Goal: Task Accomplishment & Management: Complete application form

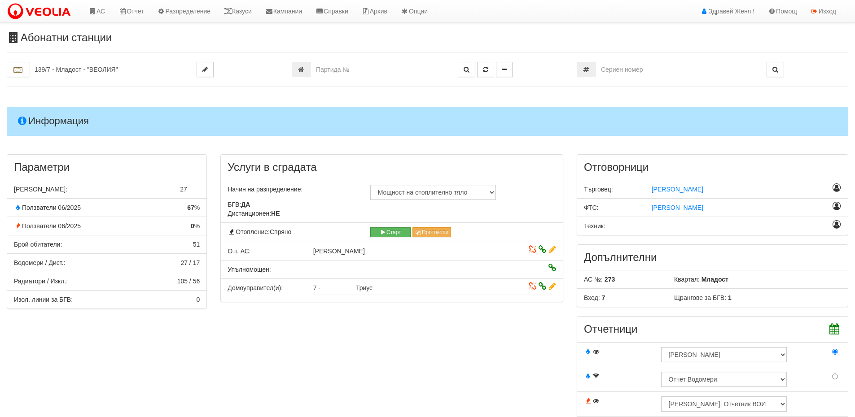
scroll to position [493, 0]
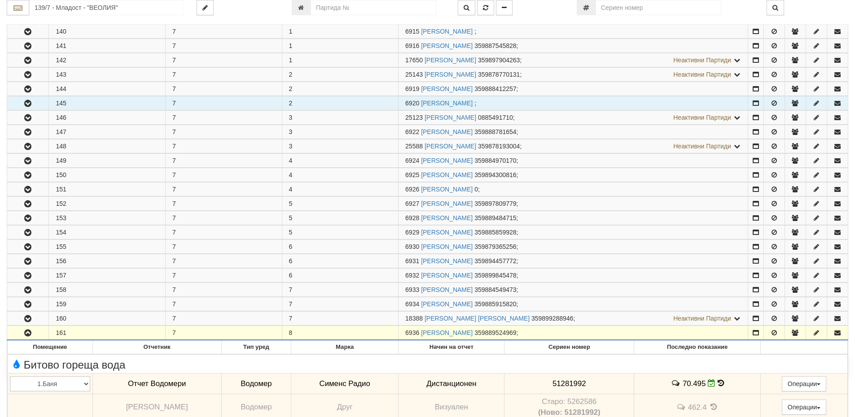
click at [556, 99] on td "6920 ВАСИЛКА ГЕОРГИЕВА КОЛЕВА ;" at bounding box center [572, 103] width 349 height 14
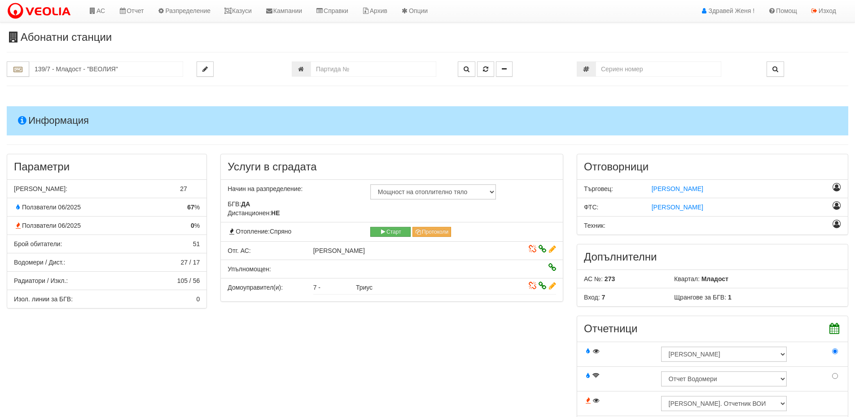
scroll to position [0, 0]
click at [255, 15] on link "Казуси" at bounding box center [237, 11] width 41 height 22
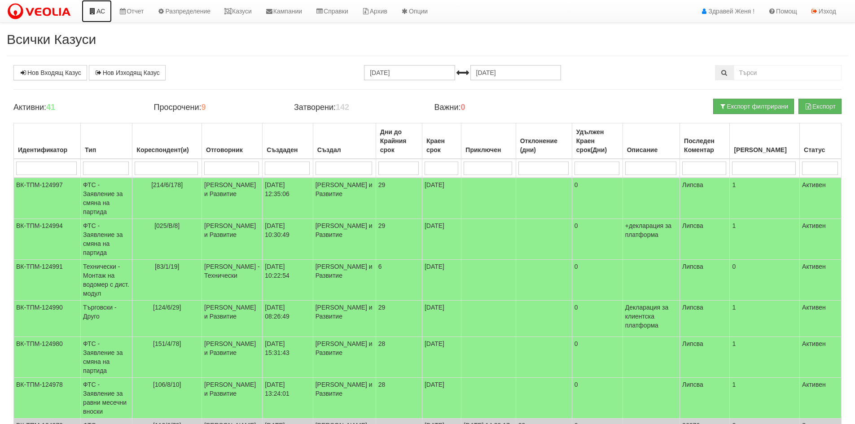
click at [98, 12] on link "АС" at bounding box center [97, 11] width 30 height 22
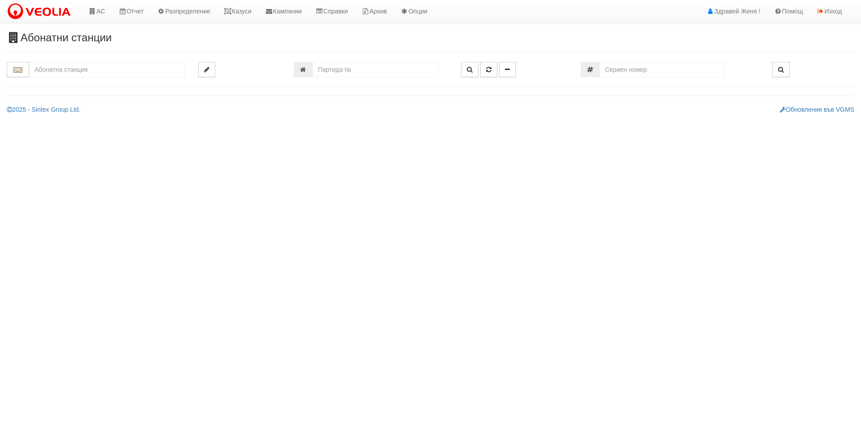
click at [89, 70] on input "text" at bounding box center [107, 69] width 156 height 15
click at [87, 83] on div "248/1 - Вл. Варненчик - "ВЕОЛИЯ"" at bounding box center [107, 84] width 153 height 10
type input "248/1 - Вл. Варненчик - "ВЕОЛИЯ""
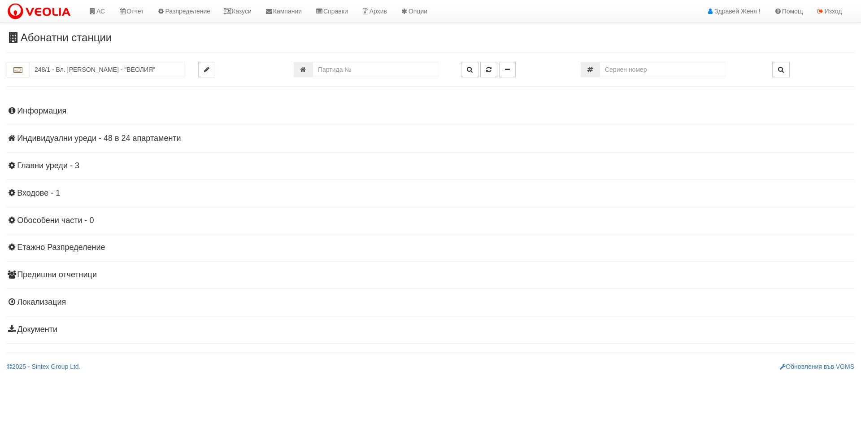
click at [114, 139] on h4 "Индивидуални уреди - 48 в 24 апартаменти" at bounding box center [431, 138] width 848 height 9
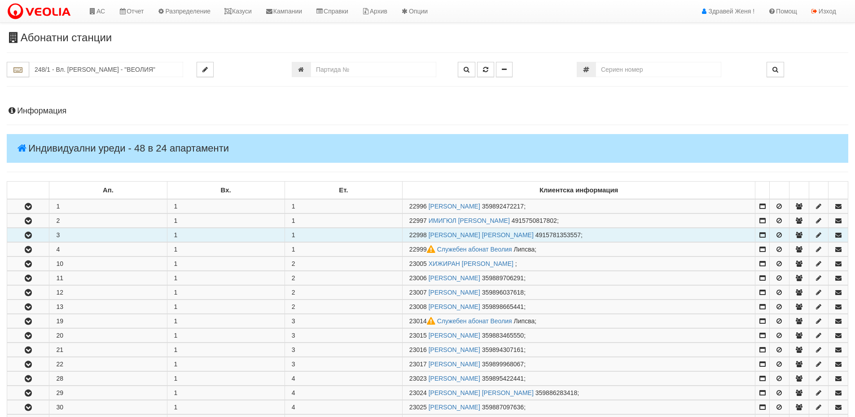
drag, startPoint x: 427, startPoint y: 233, endPoint x: 407, endPoint y: 237, distance: 20.1
click at [407, 237] on td "22998 СНЕЖАНА АТАНАСОВА ВАСИЛЕВА 4915781353557 ;" at bounding box center [578, 235] width 353 height 14
copy span "22998"
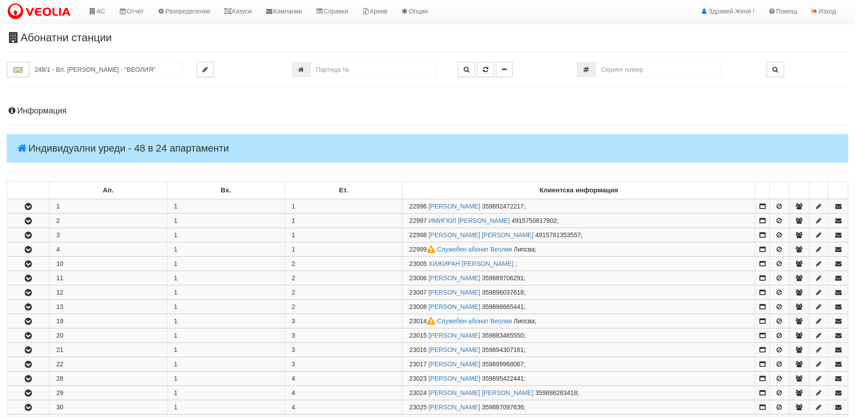
click at [57, 109] on h4 "Информация" at bounding box center [427, 111] width 841 height 9
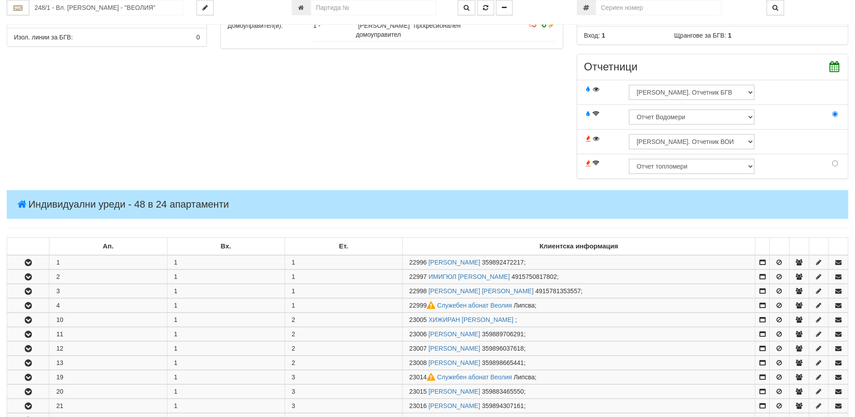
scroll to position [359, 0]
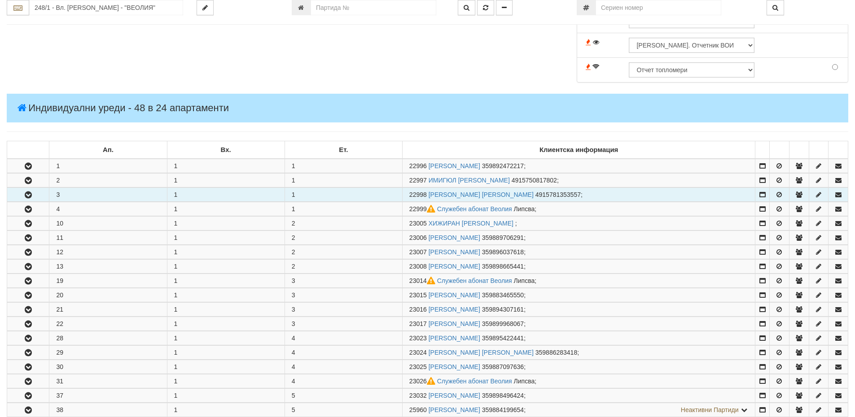
click at [404, 196] on td "22998 СНЕЖАНА АТАНАСОВА ВАСИЛЕВА 4915781353557 ;" at bounding box center [578, 195] width 353 height 14
click at [32, 194] on icon "button" at bounding box center [28, 195] width 11 height 6
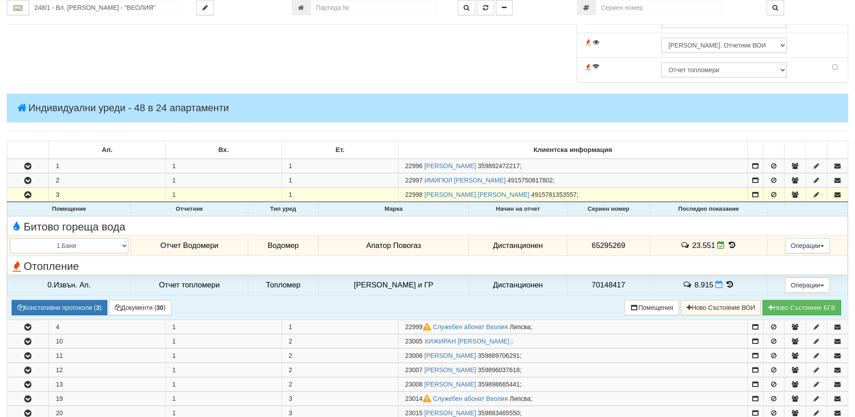
click at [727, 245] on icon at bounding box center [732, 245] width 10 height 8
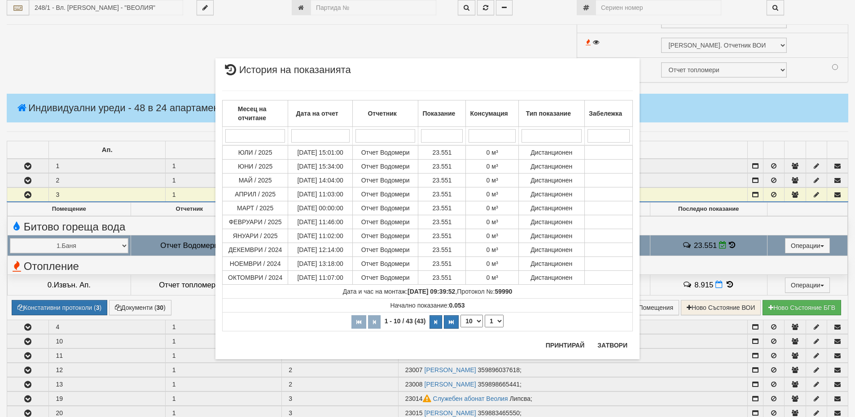
click at [727, 286] on div "× История на показанията Месец на отчитане Дата на отчет Отчетник Показание Кон…" at bounding box center [427, 208] width 855 height 417
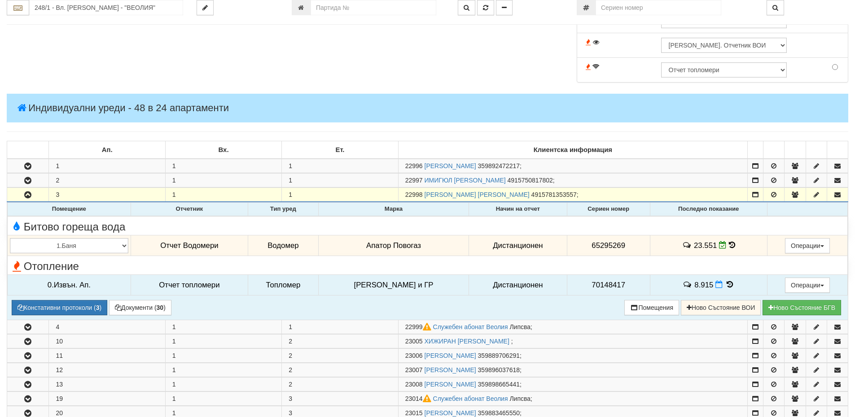
click at [727, 286] on icon at bounding box center [729, 285] width 10 height 8
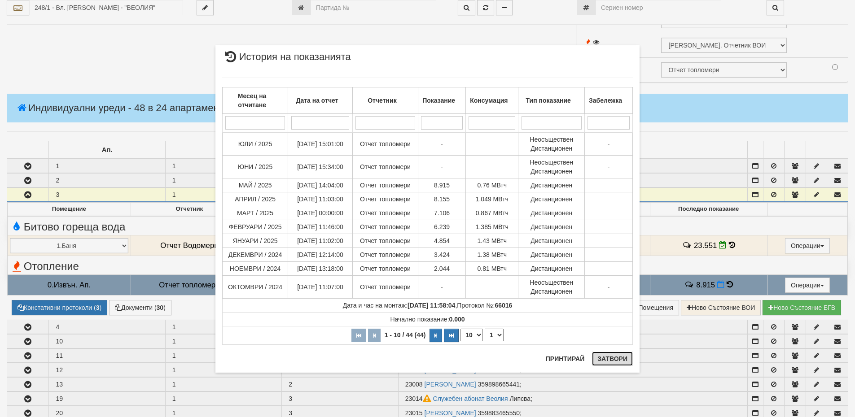
click at [618, 358] on button "Затвори" at bounding box center [612, 359] width 41 height 14
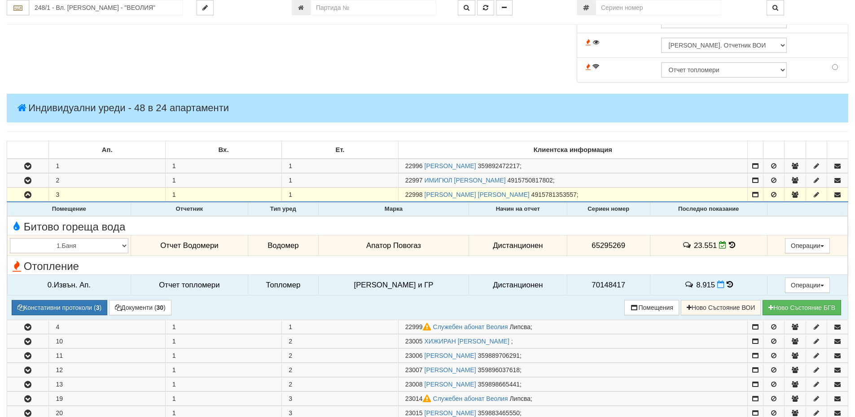
click at [727, 286] on icon at bounding box center [729, 285] width 6 height 8
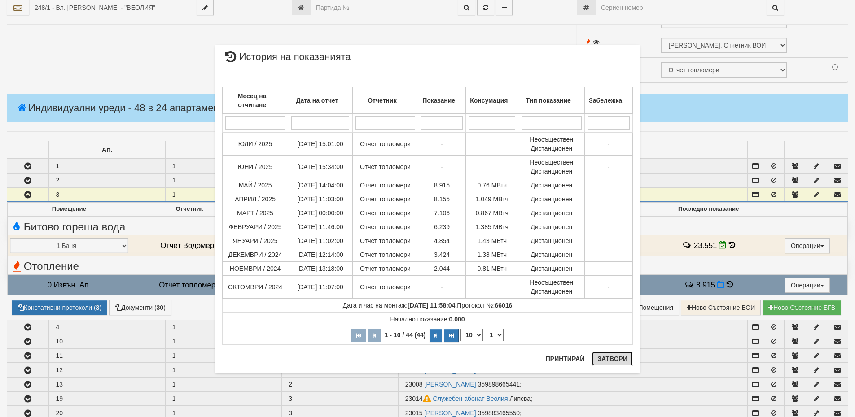
click at [623, 358] on button "Затвори" at bounding box center [612, 359] width 41 height 14
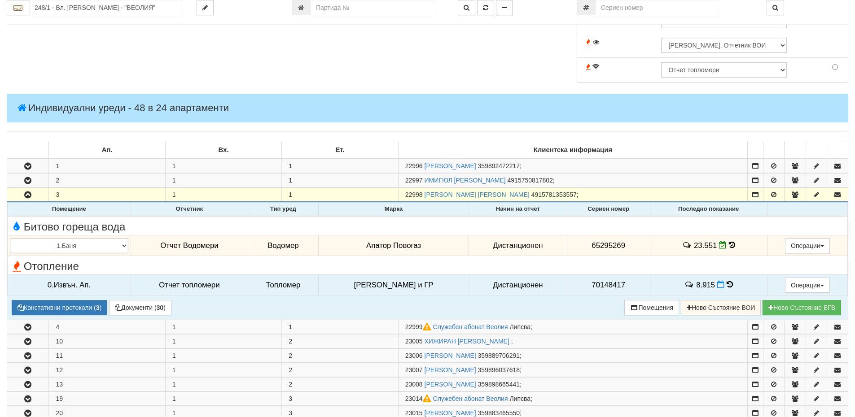
click at [728, 249] on icon at bounding box center [731, 245] width 6 height 8
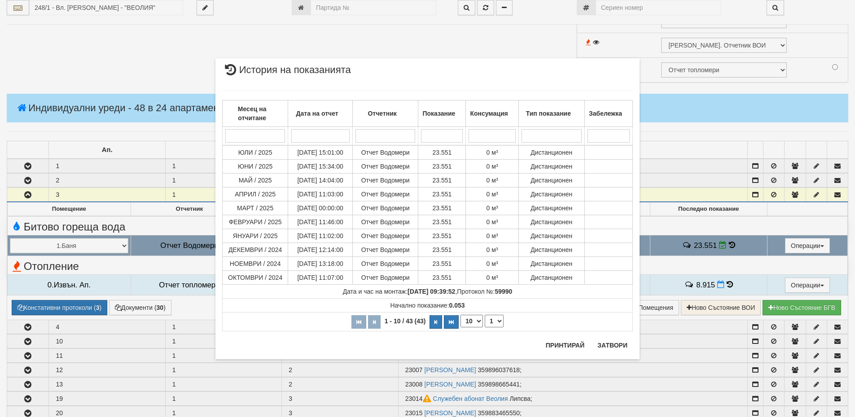
click at [474, 321] on select "10 20 30 40" at bounding box center [471, 321] width 22 height 13
select select "40"
click at [460, 327] on select "10 20 30 40" at bounding box center [471, 321] width 22 height 13
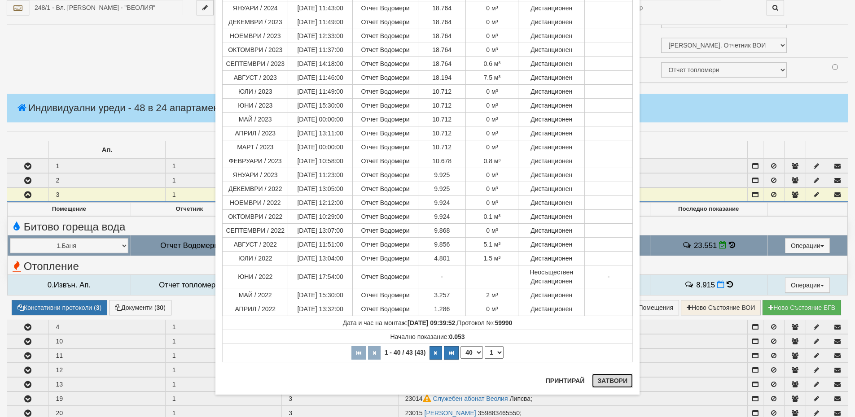
click at [611, 379] on button "Затвори" at bounding box center [612, 381] width 41 height 14
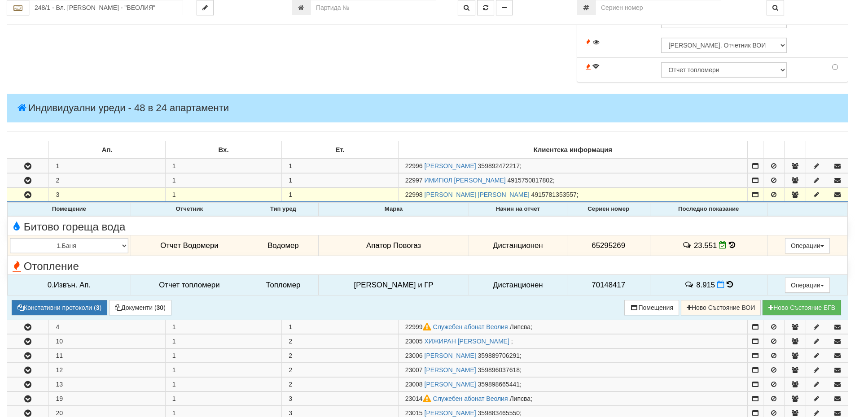
click at [726, 285] on icon at bounding box center [729, 285] width 6 height 8
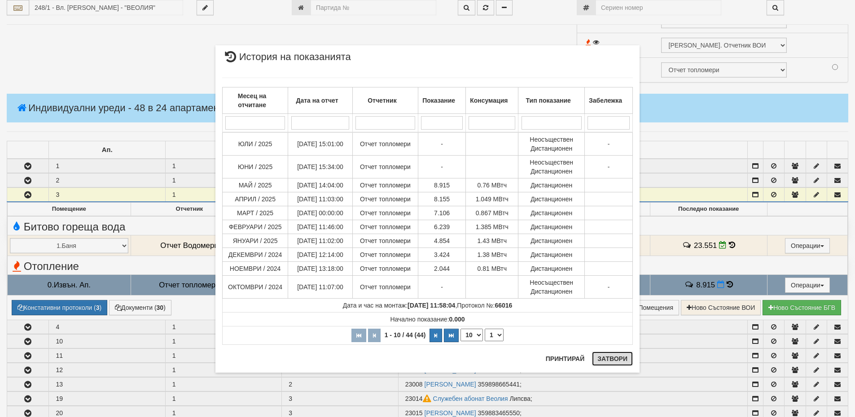
click at [611, 357] on button "Затвори" at bounding box center [612, 359] width 41 height 14
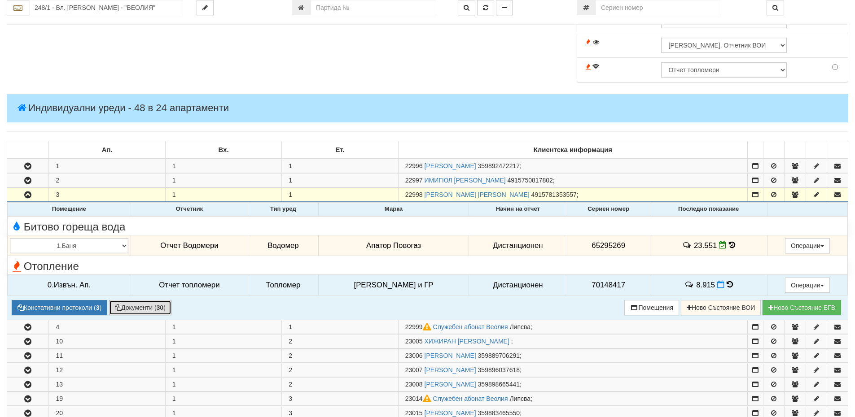
click at [158, 306] on button "Документи ( 30 )" at bounding box center [140, 307] width 62 height 15
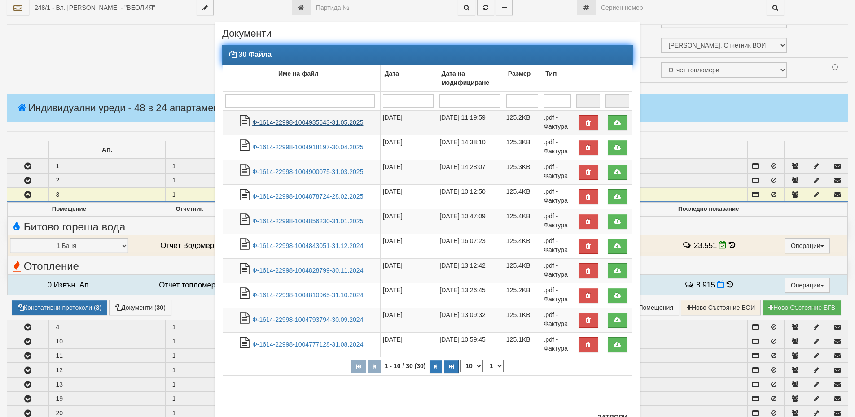
click at [311, 123] on link "Ф-1614-22998-1004935643-31.05.2025" at bounding box center [307, 122] width 111 height 7
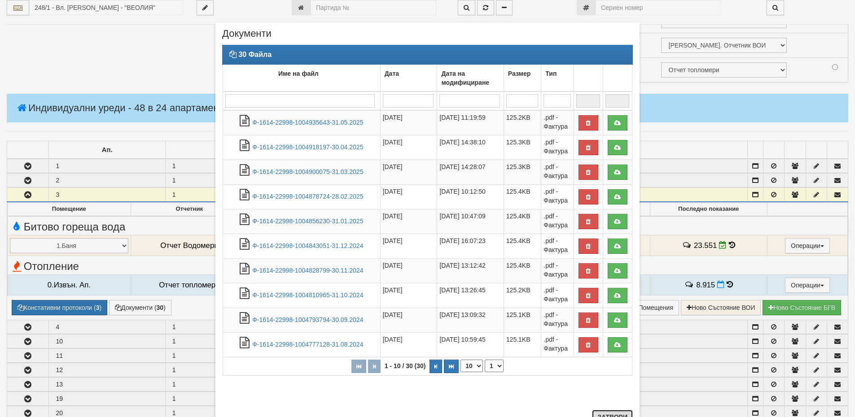
click at [611, 414] on button "Затвори" at bounding box center [612, 417] width 41 height 14
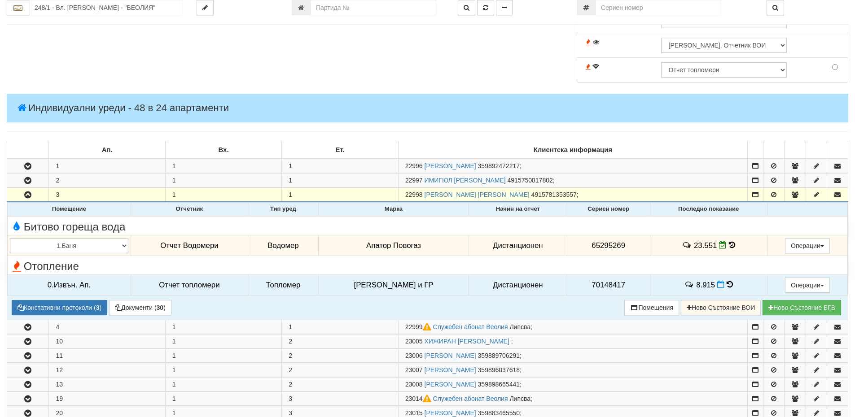
click at [728, 244] on icon at bounding box center [731, 245] width 6 height 8
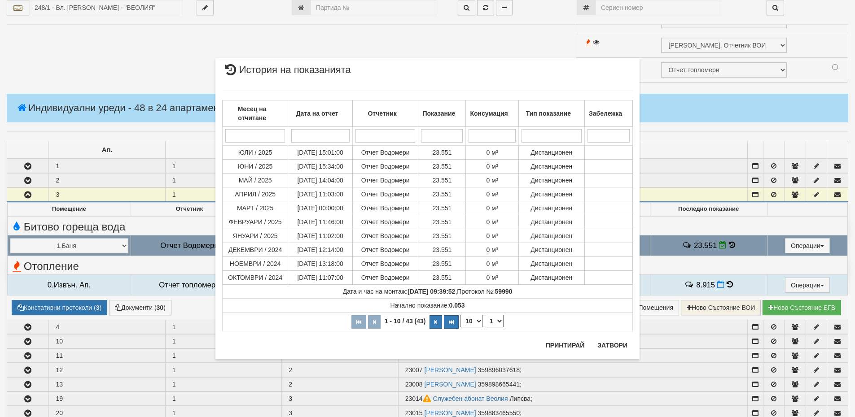
click at [724, 283] on div "× История на показанията Месец на отчитане Дата на отчет Отчетник Показание Кон…" at bounding box center [427, 208] width 855 height 417
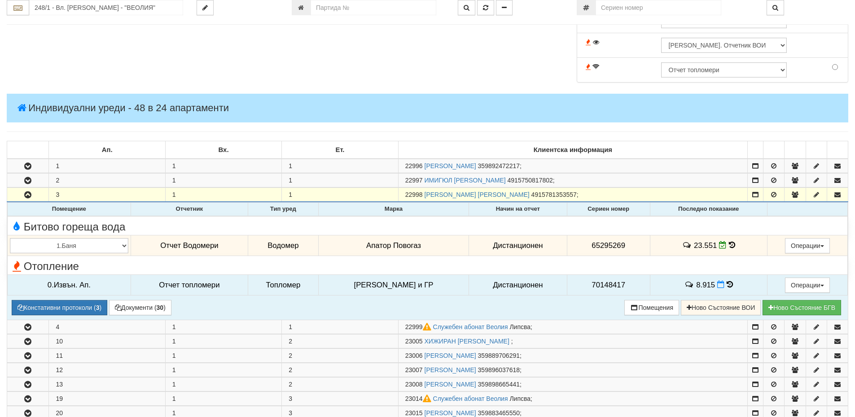
click at [727, 286] on icon at bounding box center [729, 285] width 6 height 8
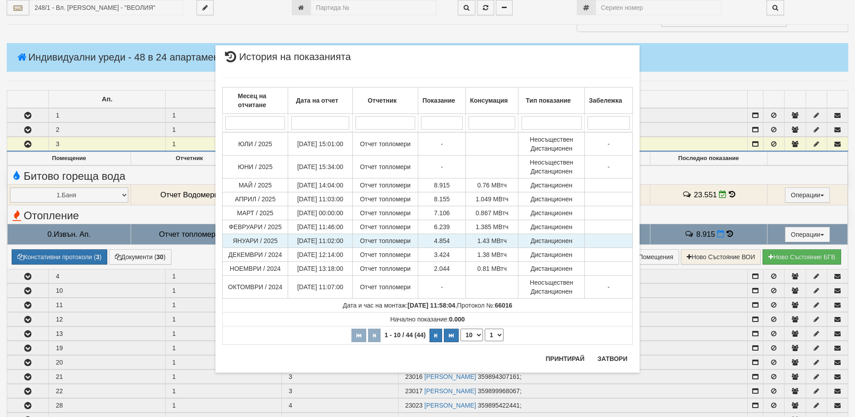
scroll to position [449, 0]
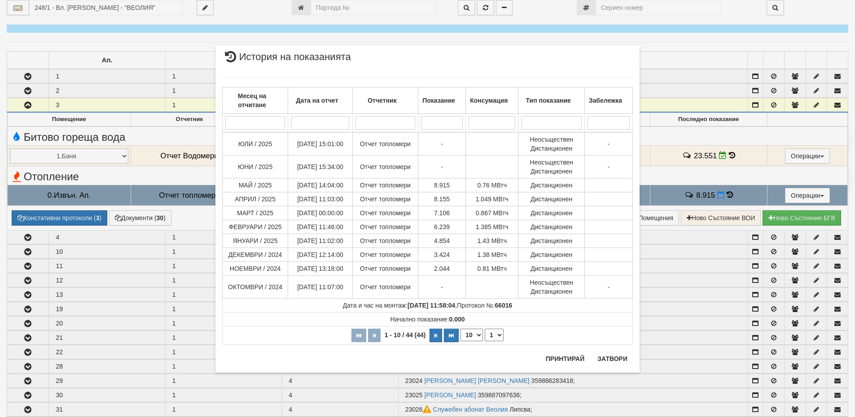
click at [464, 336] on select "10 20 30 40" at bounding box center [471, 335] width 22 height 13
select select "40"
click at [460, 341] on select "10 20 30 40" at bounding box center [471, 335] width 22 height 13
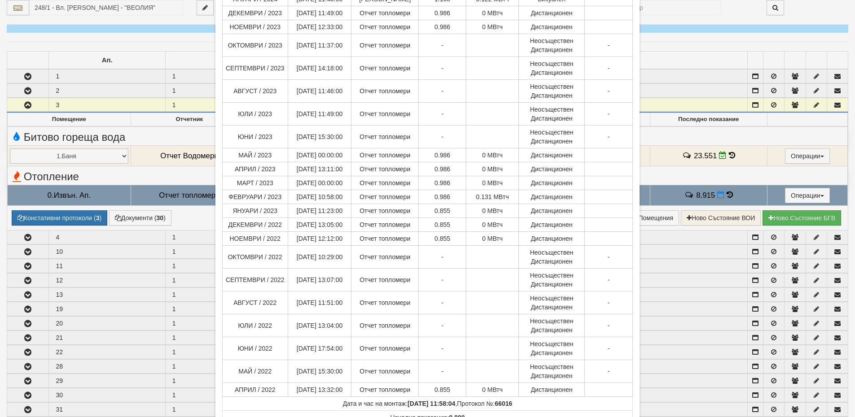
scroll to position [520, 0]
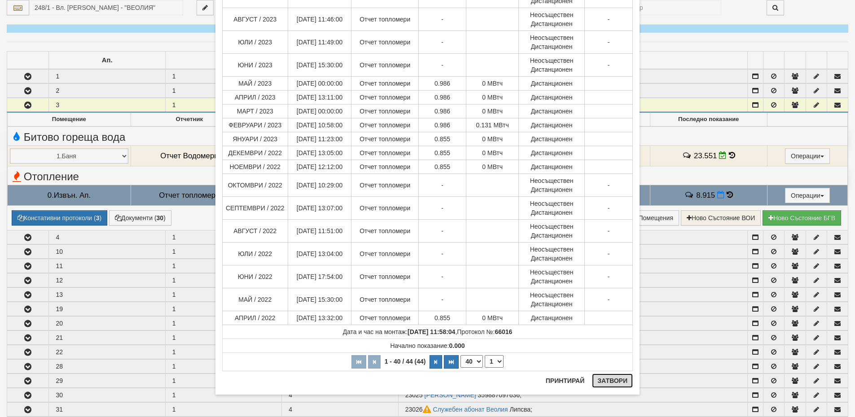
click at [602, 379] on button "Затвори" at bounding box center [612, 381] width 41 height 14
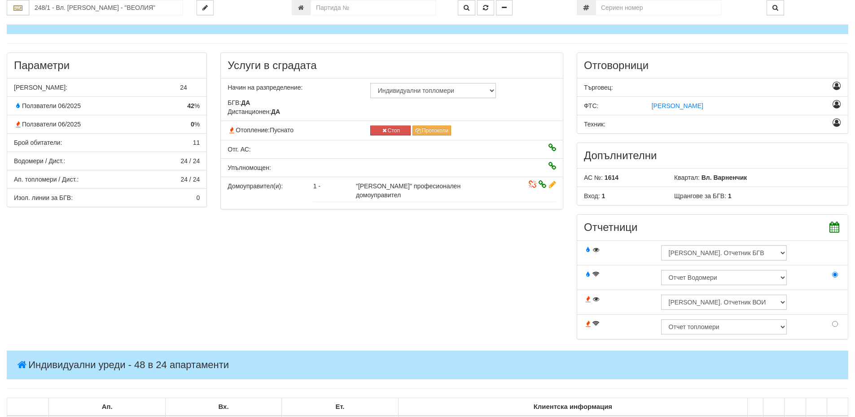
scroll to position [0, 0]
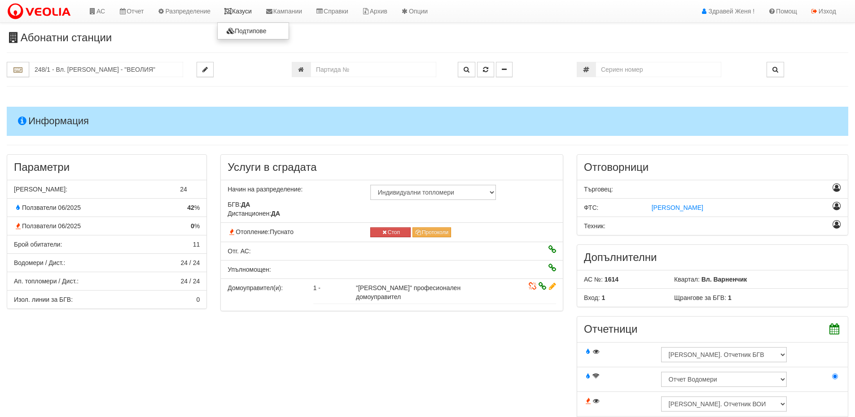
click at [242, 12] on link "Казуси" at bounding box center [237, 11] width 41 height 22
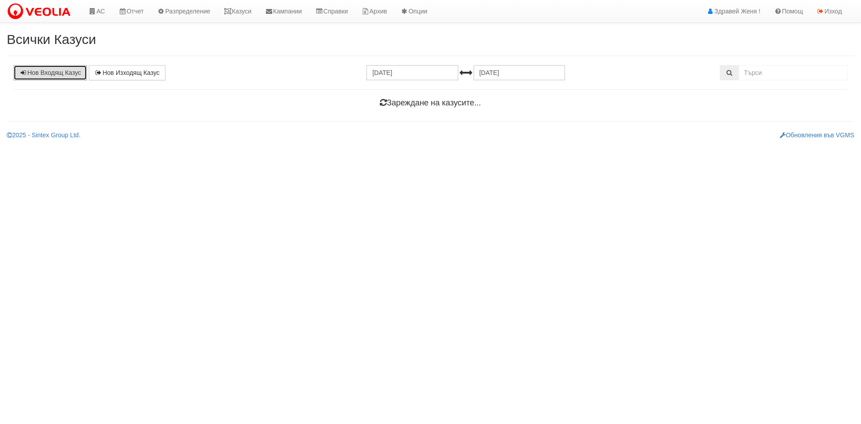
click at [69, 74] on link "Нов Входящ Казус" at bounding box center [50, 72] width 74 height 15
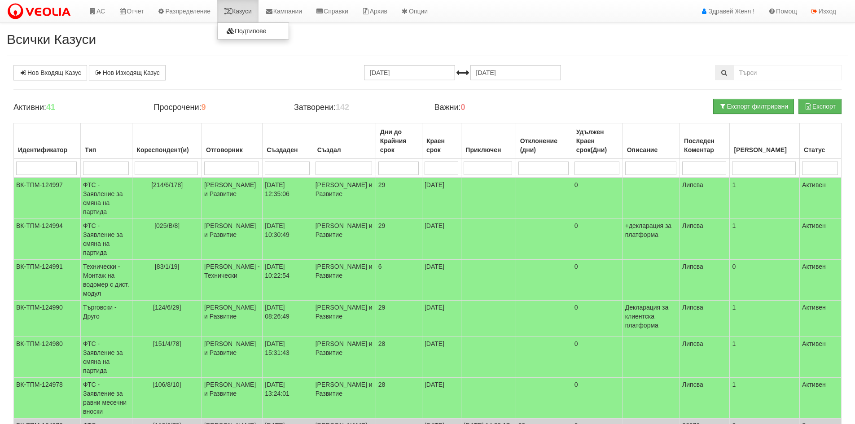
click at [251, 12] on link "Казуси" at bounding box center [237, 11] width 41 height 22
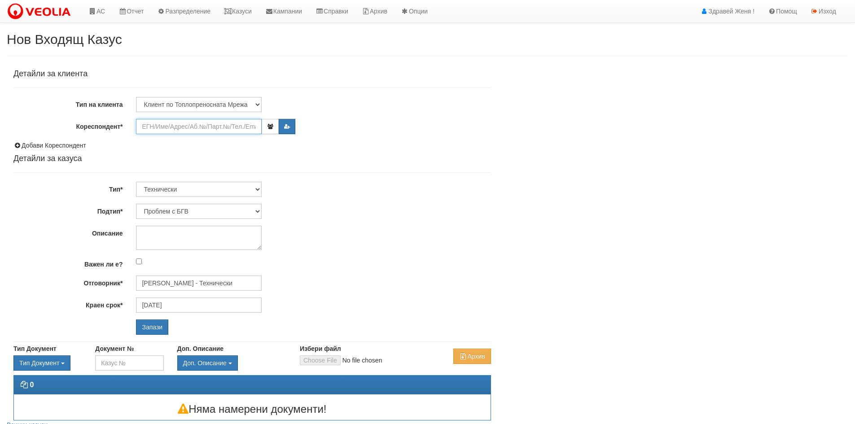
click at [150, 128] on input "Кореспондент*" at bounding box center [199, 126] width 126 height 15
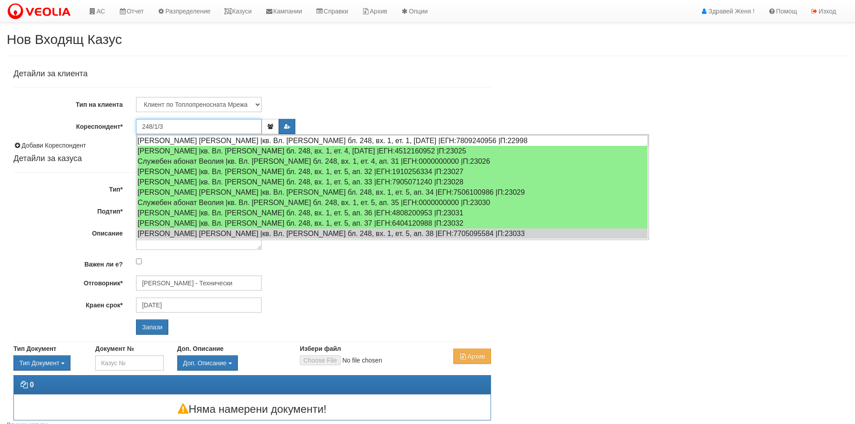
click at [174, 141] on div "СНЕЖАНА АТАНАСОВА ВАСИЛЕВА |кв. Вл. Варненчик бл. 248, вх. 1, ет. 1, ап. 3 |ЕГН…" at bounding box center [392, 140] width 511 height 11
type input "Служебен абонат Веолия"
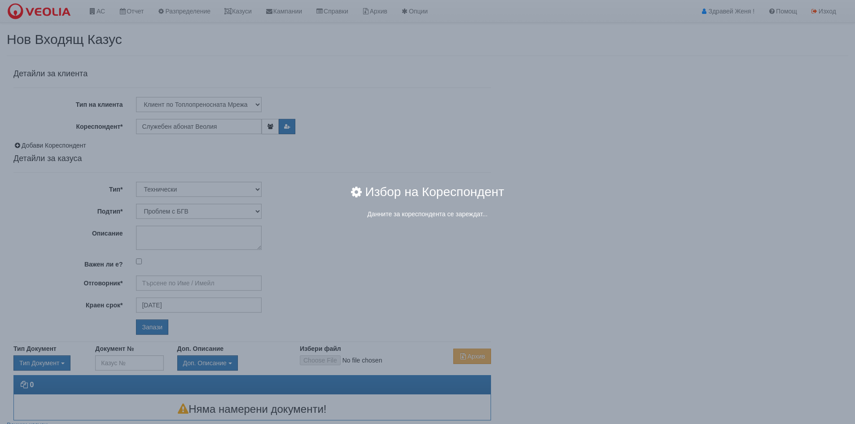
type input "Дончо Дончев - Технически"
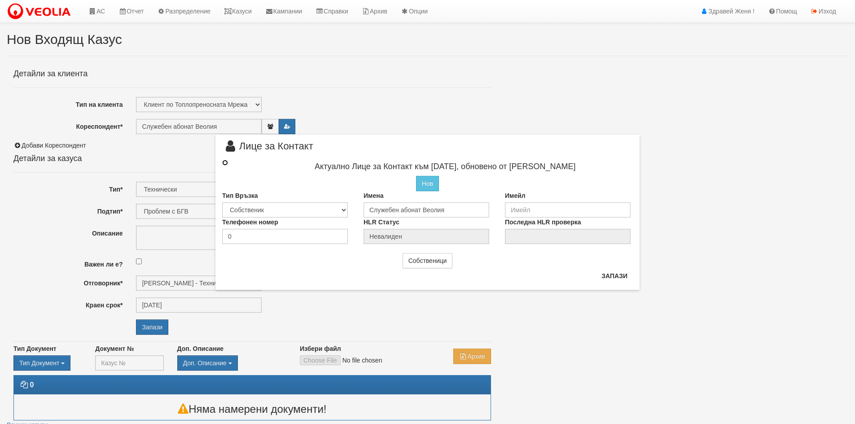
click at [225, 161] on input "radio" at bounding box center [225, 163] width 6 height 6
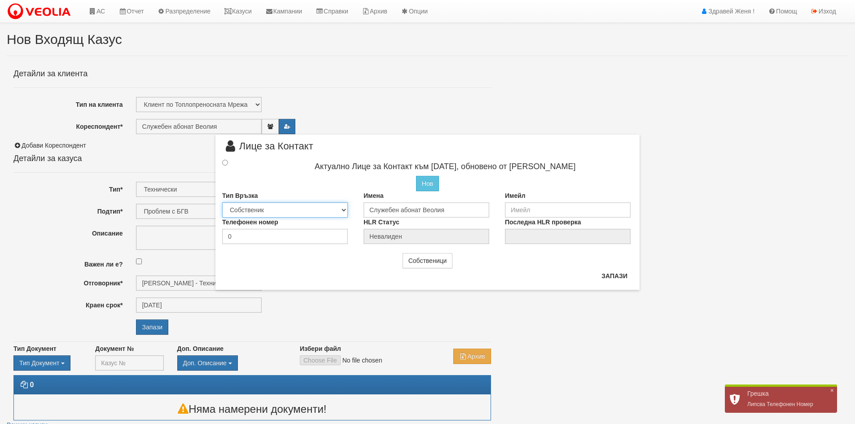
click at [341, 211] on select "Собственик Наемател Роднина Съсед Приятел" at bounding box center [285, 209] width 126 height 15
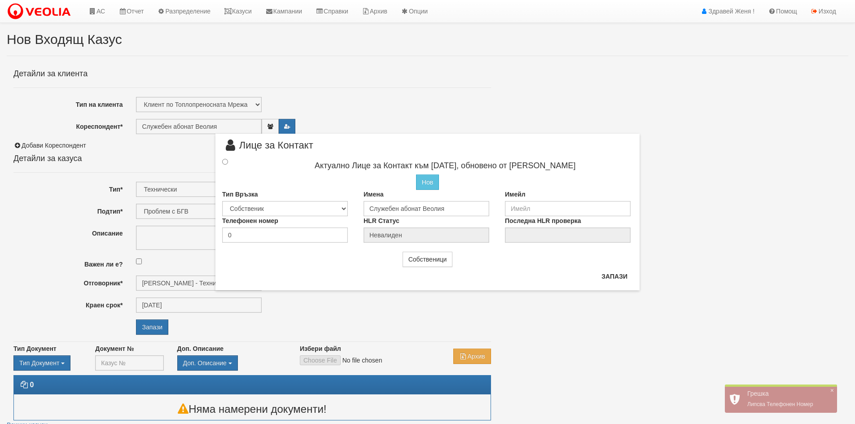
click at [337, 186] on div "Нов Промени Актуалното Лице" at bounding box center [427, 181] width 424 height 15
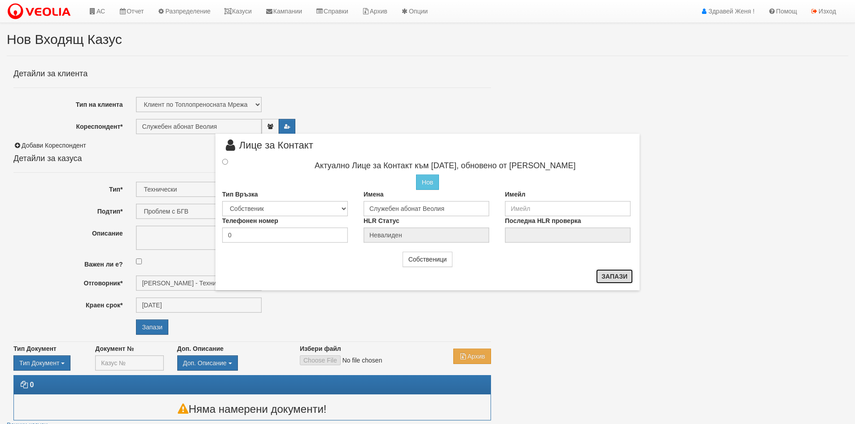
click at [627, 275] on button "Запази" at bounding box center [614, 276] width 37 height 14
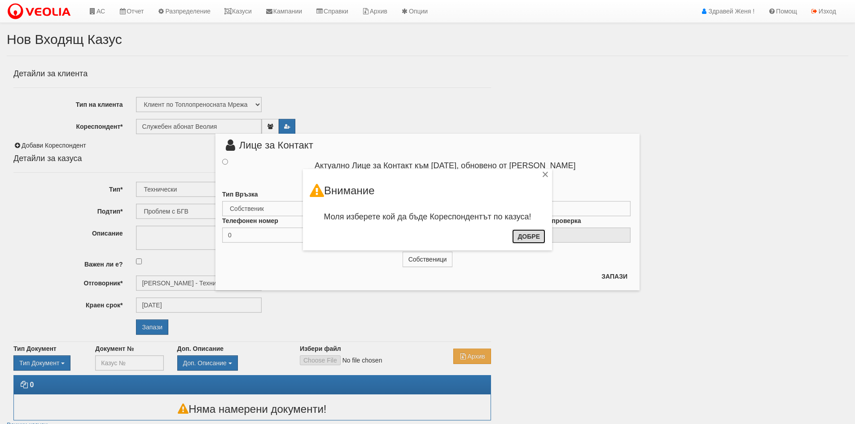
click at [528, 239] on button "Добре" at bounding box center [528, 236] width 33 height 14
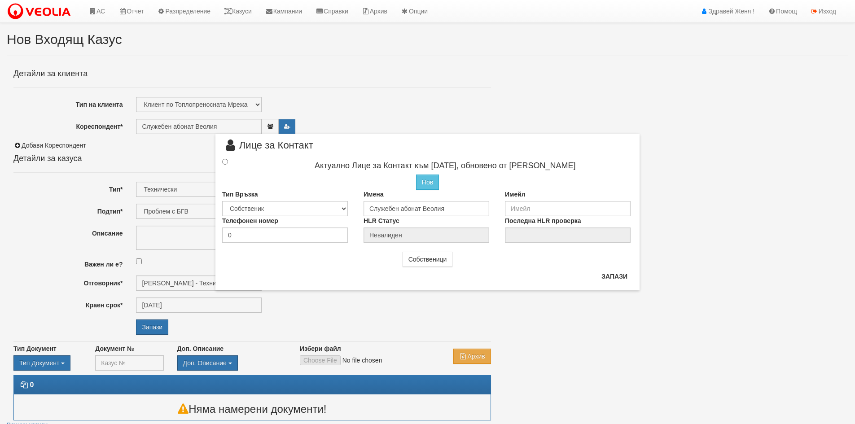
click at [159, 123] on div "× Лице за Контакт Актуално Лице за Контакт към 25/08/2022, обновено от Иван Вел…" at bounding box center [427, 212] width 855 height 424
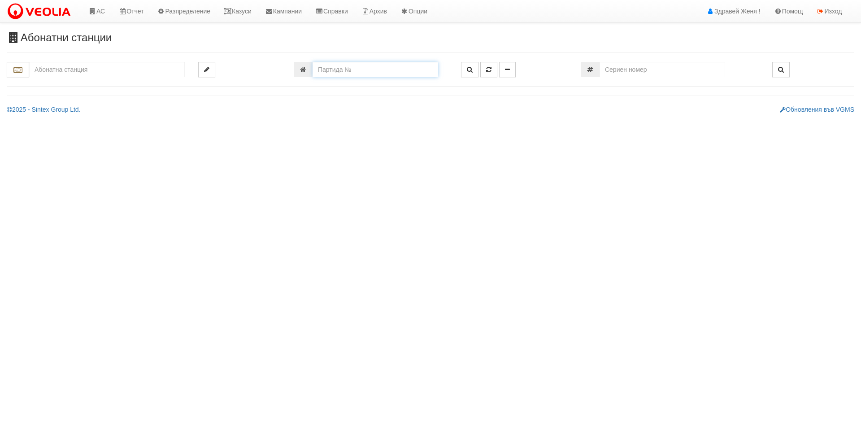
click at [343, 65] on input "number" at bounding box center [376, 69] width 126 height 15
type input "22998"
type input "248/1 - "[PERSON_NAME] [GEOGRAPHIC_DATA] " ЕАД"
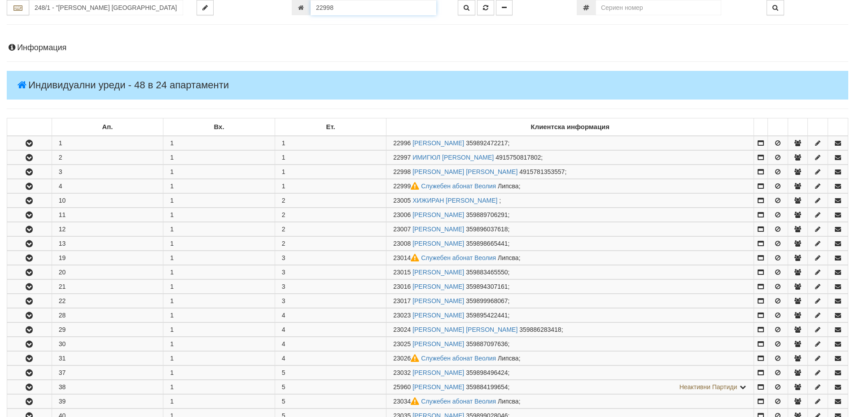
scroll to position [206, 0]
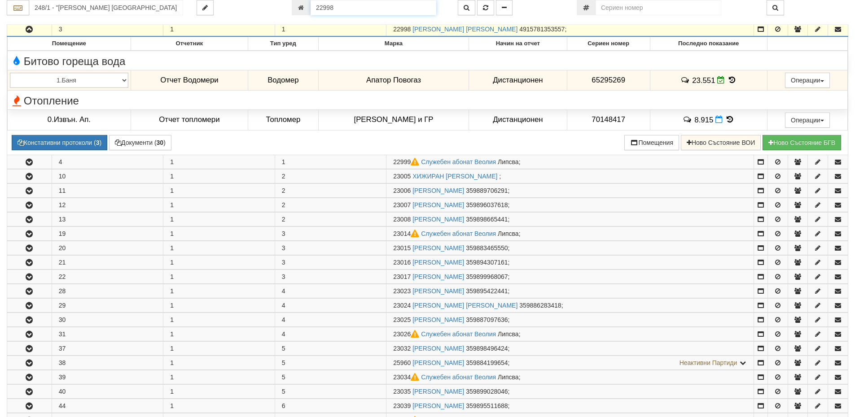
drag, startPoint x: 330, startPoint y: 4, endPoint x: 343, endPoint y: 2, distance: 13.3
click at [330, 4] on input "22998" at bounding box center [373, 7] width 126 height 15
click at [340, 9] on input "22998" at bounding box center [373, 7] width 126 height 15
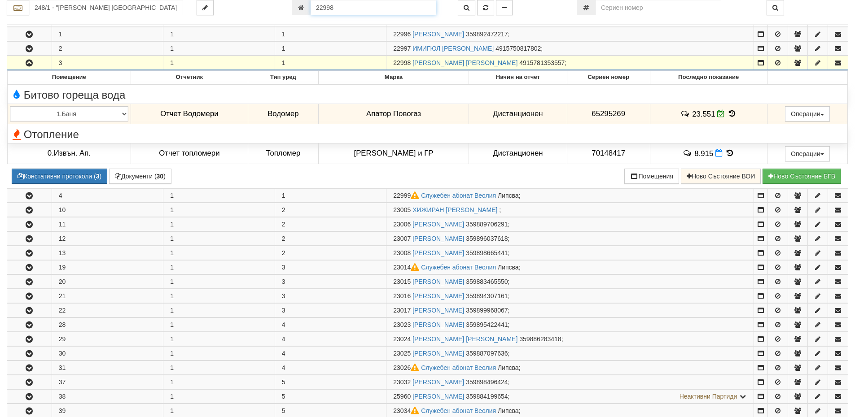
drag, startPoint x: 346, startPoint y: 9, endPoint x: 310, endPoint y: 5, distance: 36.1
click at [310, 5] on input "22998" at bounding box center [373, 7] width 126 height 15
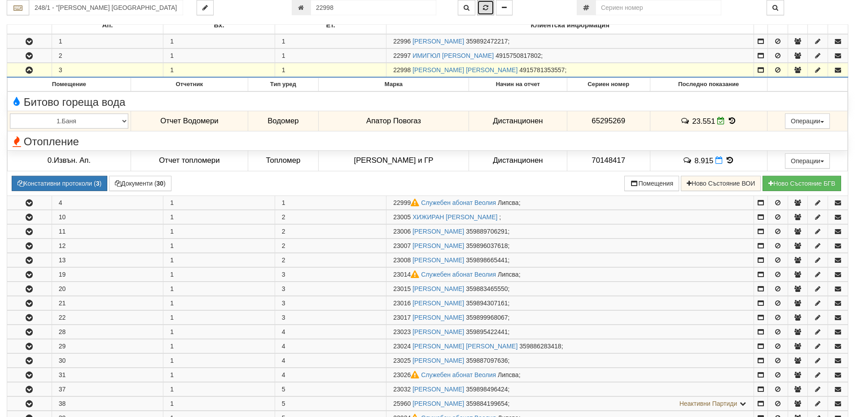
click at [485, 7] on icon "button" at bounding box center [485, 7] width 5 height 6
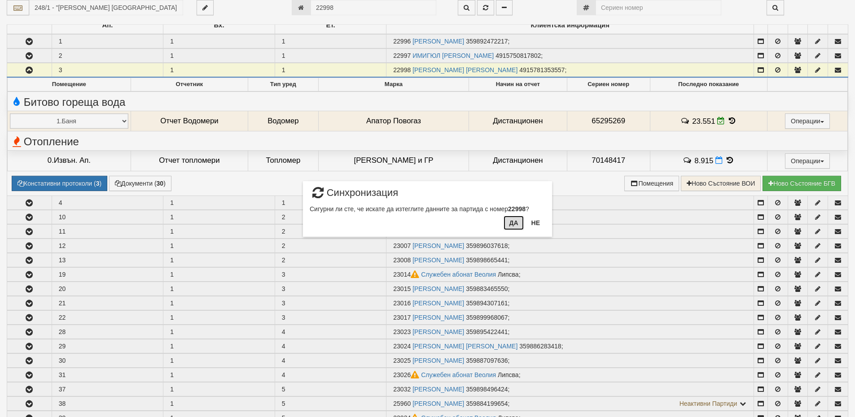
click at [517, 223] on button "Да" at bounding box center [513, 223] width 20 height 14
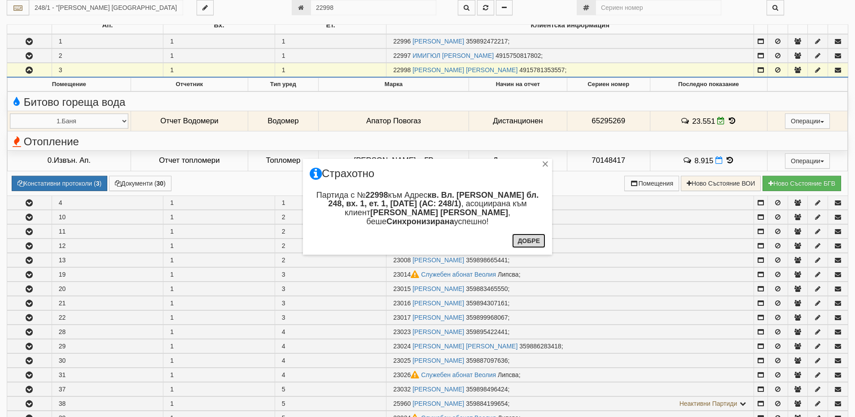
click at [530, 242] on button "Добре" at bounding box center [528, 241] width 33 height 14
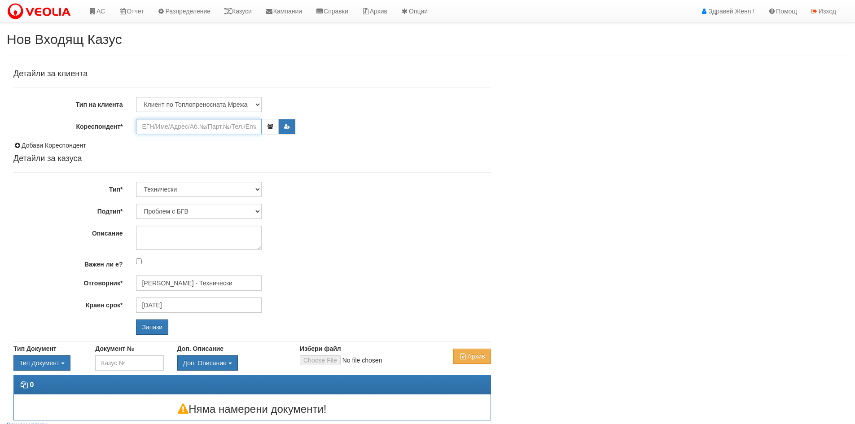
click at [184, 123] on input "Кореспондент*" at bounding box center [199, 126] width 126 height 15
paste input "22998"
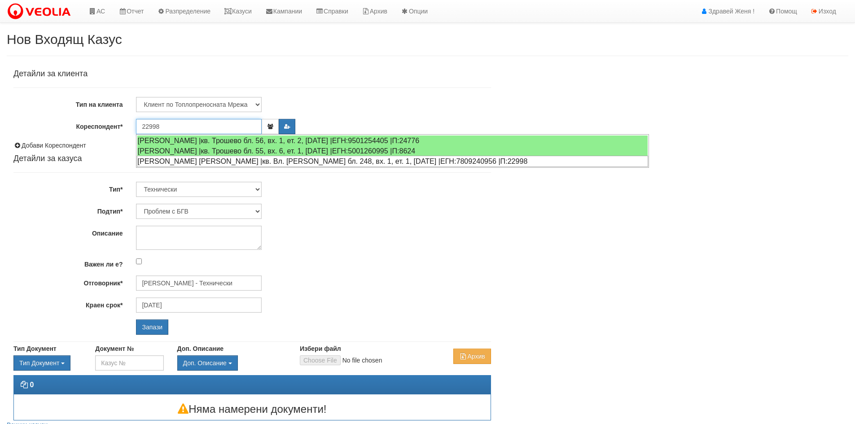
click at [258, 162] on div "[PERSON_NAME] [PERSON_NAME] |кв. Вл. [PERSON_NAME] бл. 248, вх. 1, ет. 1, [DATE…" at bounding box center [392, 161] width 511 height 11
type input "Служебен абонат Веолия"
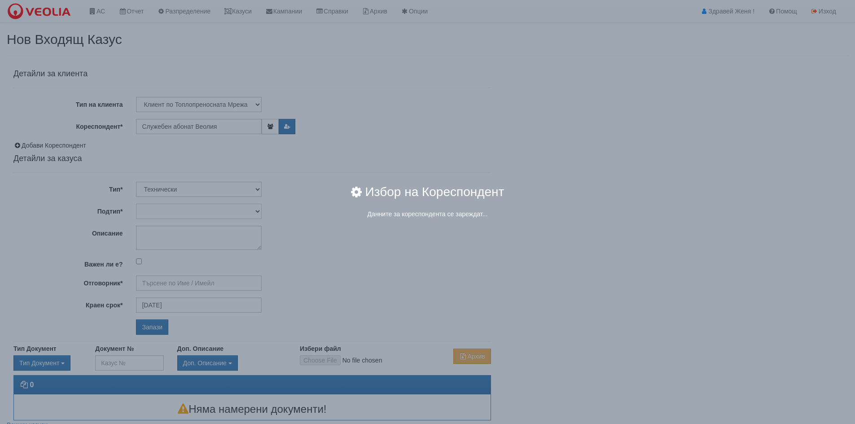
type input "[PERSON_NAME] - Технически"
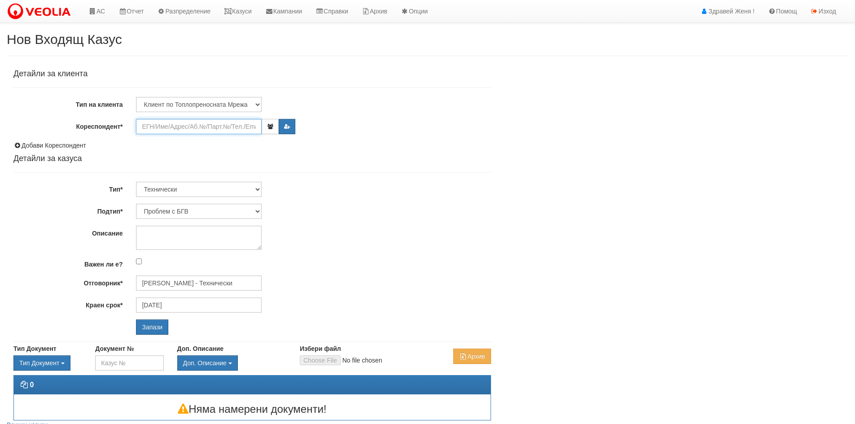
click at [182, 126] on input "Кореспондент*" at bounding box center [199, 126] width 126 height 15
paste input "22998"
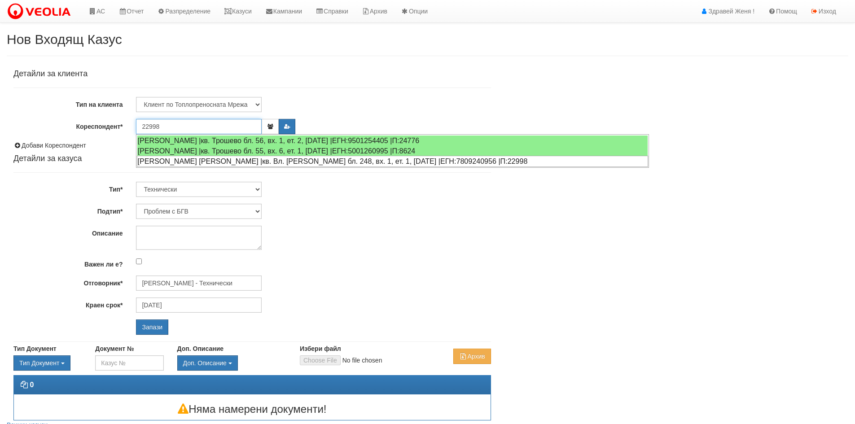
click at [215, 161] on div "[PERSON_NAME] [PERSON_NAME] |кв. Вл. [PERSON_NAME] бл. 248, вх. 1, ет. 1, [DATE…" at bounding box center [392, 161] width 511 height 11
type input "Служебен абонат Веолия"
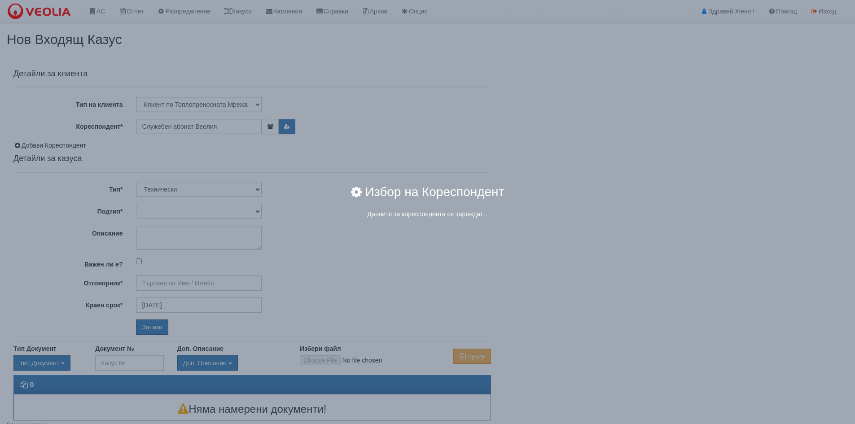
type input "[PERSON_NAME] - Технически"
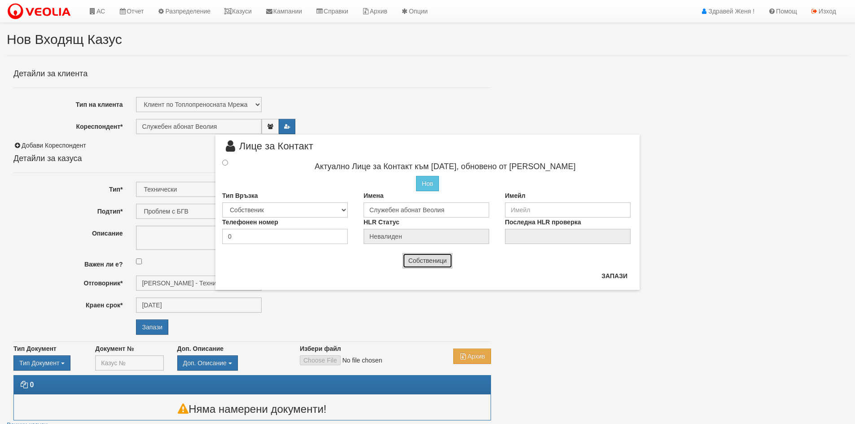
click at [425, 262] on button "Собственици" at bounding box center [427, 260] width 50 height 15
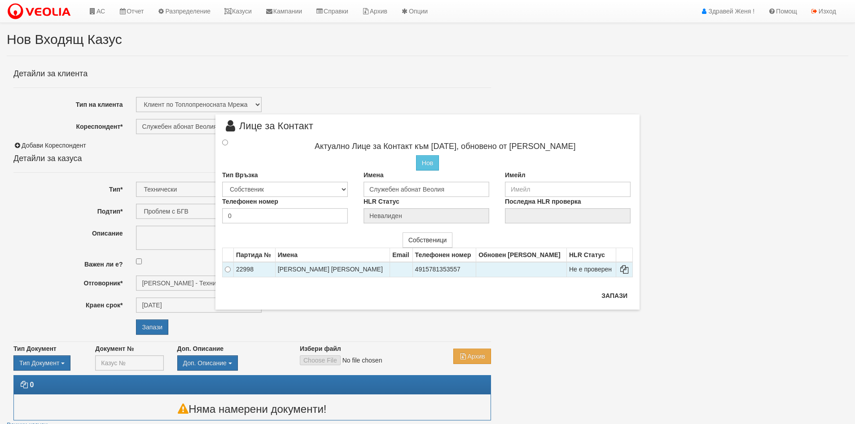
click at [314, 271] on td "СНЕЖАНА АТАНАСОВА ВАСИЛЕВА" at bounding box center [332, 269] width 115 height 15
click at [224, 266] on td at bounding box center [227, 269] width 11 height 15
click at [233, 269] on td at bounding box center [227, 269] width 11 height 15
click at [226, 270] on input "radio" at bounding box center [228, 269] width 6 height 6
radio input "true"
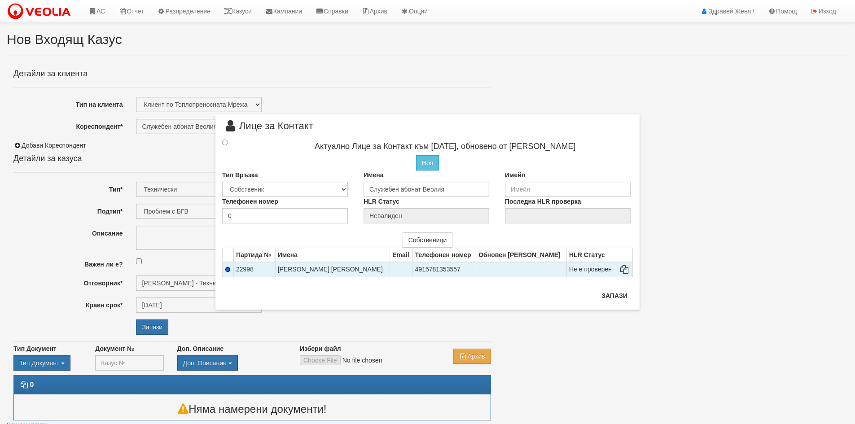
type input "СНЕЖАНА АТАНАСОВА ВАСИЛЕВА"
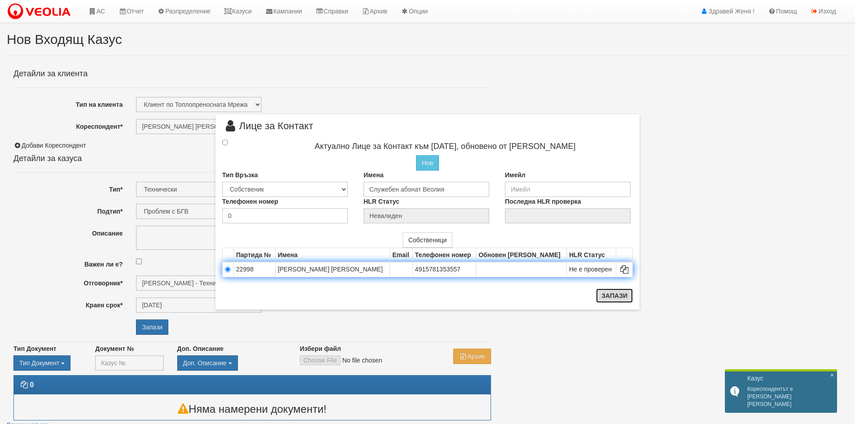
click at [612, 294] on button "Запази" at bounding box center [614, 295] width 37 height 14
radio input "true"
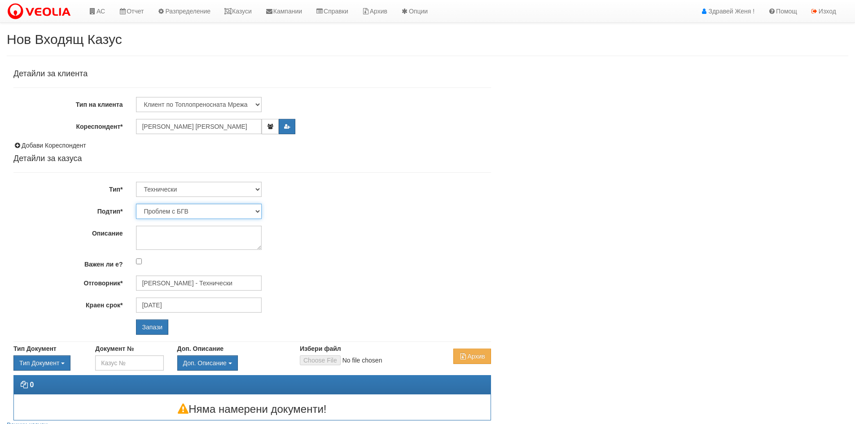
click at [257, 211] on select "Проблем с БГВ Теч ВОИ Теч БГВ Теч в АС Теч от водомер Проблем в АС Интервенция …" at bounding box center [199, 211] width 126 height 15
select select "Друго"
click at [136, 204] on select "Проблем с БГВ Теч ВОИ Теч БГВ Теч в АС Теч от водомер Проблем в АС Интервенция …" at bounding box center [199, 211] width 126 height 15
type input "[DATE]"
type input "[PERSON_NAME] - Технически"
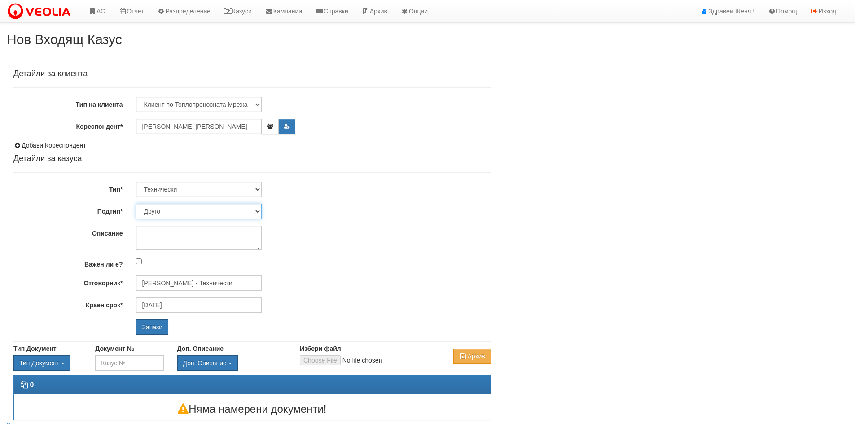
click at [259, 210] on select "Проблем с БГВ Теч ВОИ Теч БГВ Теч в АС Теч от водомер Проблем в АС Интервенция …" at bounding box center [199, 211] width 126 height 15
click at [170, 239] on textarea "Описание" at bounding box center [199, 238] width 126 height 24
type textarea "O"
click at [205, 230] on textarea "отчет на АТ" at bounding box center [199, 238] width 126 height 24
click at [225, 244] on textarea "отчет на АТ тел.0897598095 Клиентие са тук до края нд=с месеца" at bounding box center [199, 238] width 126 height 24
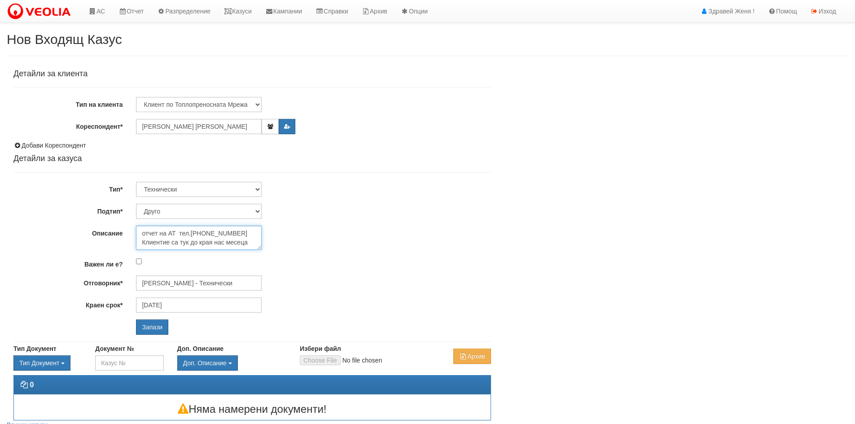
click at [226, 242] on textarea "отчет на АТ тел.0897598095 Клиентие са тук до края нас месеца" at bounding box center [199, 238] width 126 height 24
click at [245, 237] on textarea "отчет на АТ тел.0897598095 Клиентие са тук до края на месеца моля за връзка и о…" at bounding box center [199, 238] width 126 height 24
type textarea "отчет на АТ тел.[PHONE_NUMBER] Клиентие са тук до края на месеца, моля за връзк…"
click at [153, 327] on input "Запази" at bounding box center [152, 326] width 32 height 15
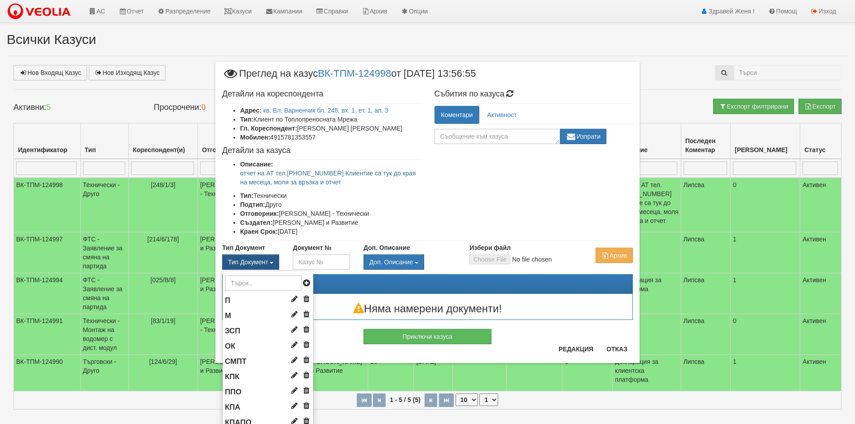
click at [265, 264] on button "Тип Документ" at bounding box center [250, 261] width 57 height 15
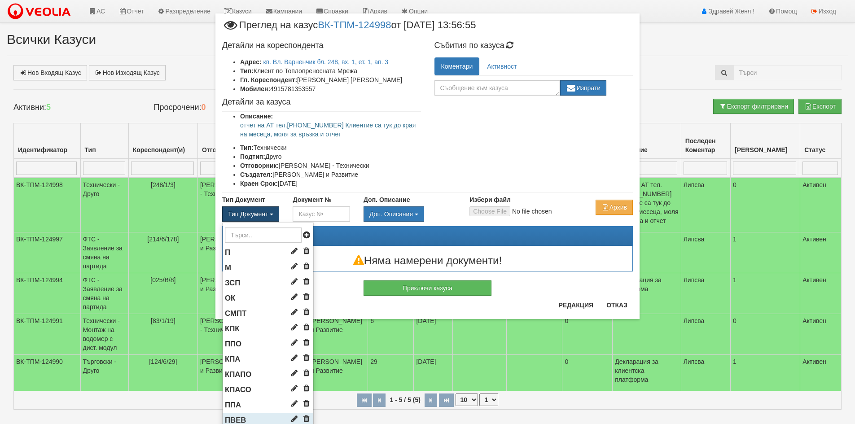
scroll to position [90, 0]
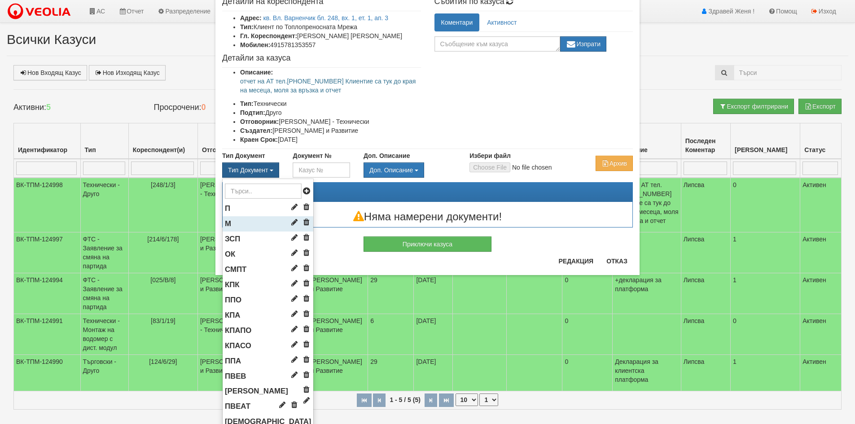
click at [243, 222] on li "М" at bounding box center [267, 223] width 91 height 15
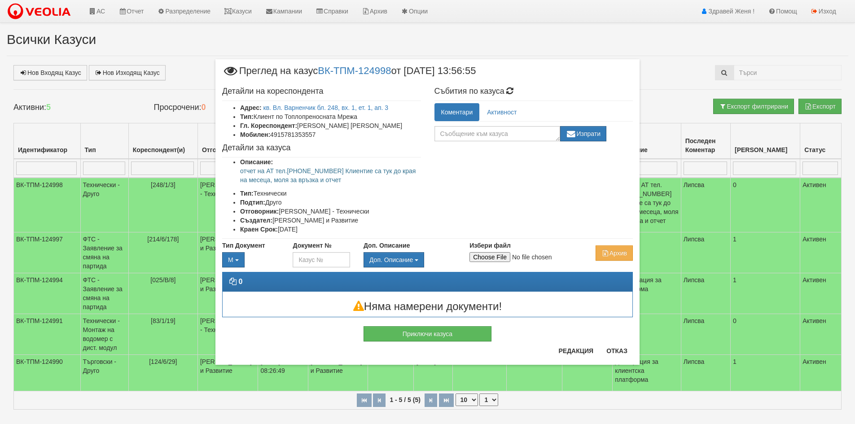
scroll to position [0, 0]
click at [488, 260] on input "Избери файл" at bounding box center [528, 257] width 119 height 10
type input "C:\fakepath\DOC032.pdf"
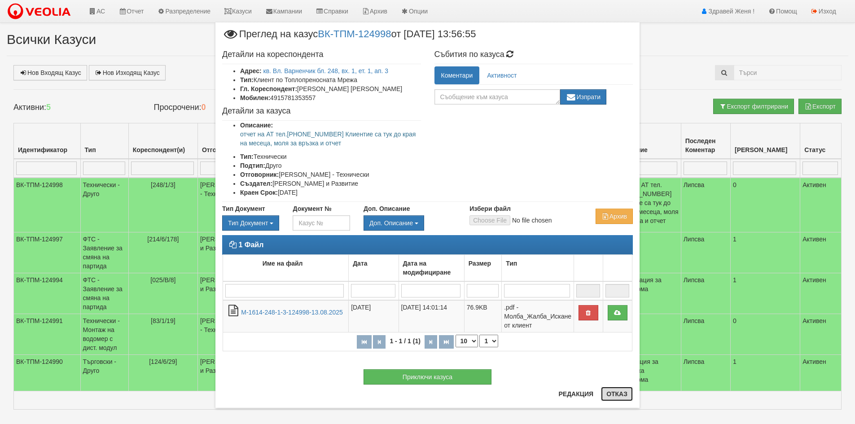
click at [607, 393] on button "Отказ" at bounding box center [617, 394] width 32 height 14
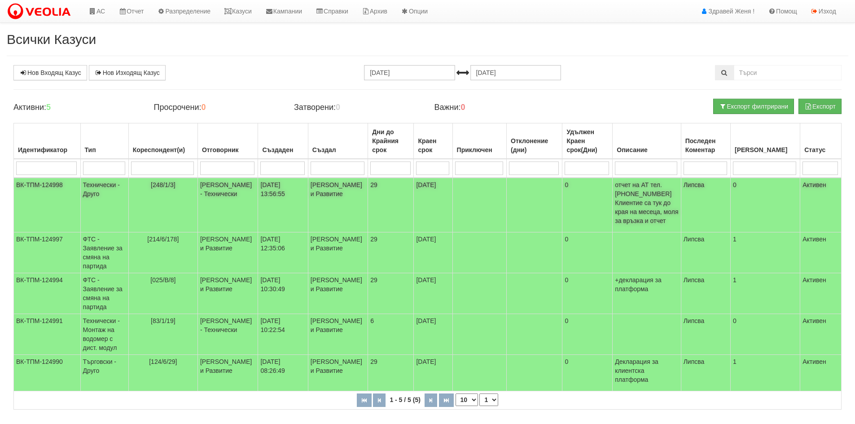
click at [227, 190] on td "[PERSON_NAME] - Технически" at bounding box center [227, 205] width 60 height 55
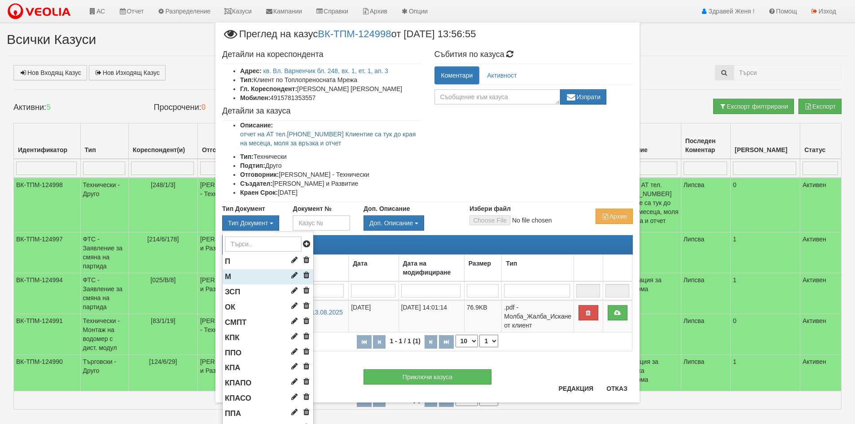
click at [254, 273] on li "М" at bounding box center [267, 276] width 91 height 15
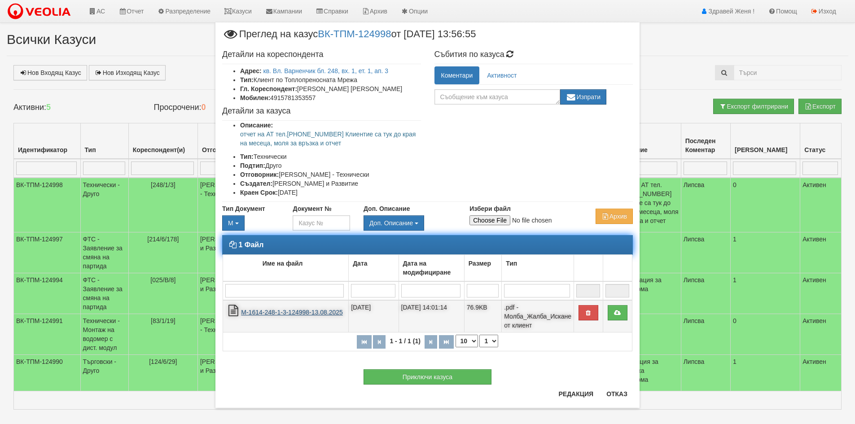
click at [311, 314] on link "М-1614-248-1-3-124998-13.08.2025" at bounding box center [292, 312] width 102 height 7
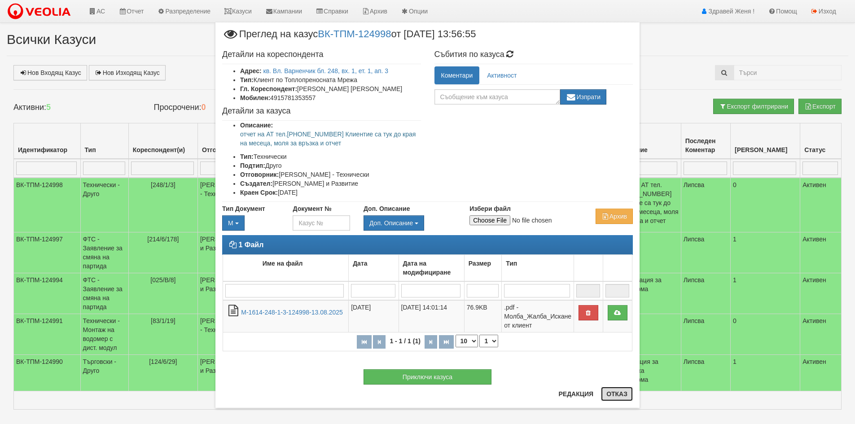
click at [615, 392] on button "Отказ" at bounding box center [617, 394] width 32 height 14
